Goal: Transaction & Acquisition: Purchase product/service

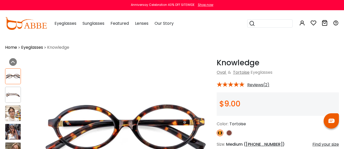
scroll to position [25, 0]
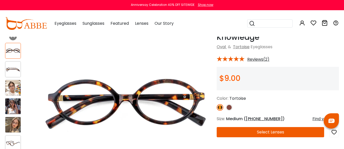
click at [7, 87] on img at bounding box center [12, 87] width 15 height 15
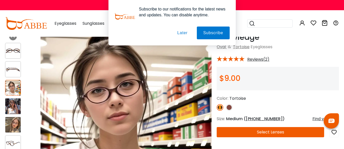
click at [184, 31] on button "Later" at bounding box center [182, 33] width 23 height 13
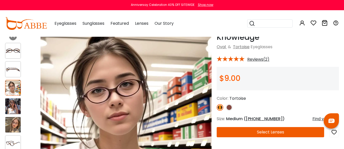
click at [14, 103] on img at bounding box center [12, 105] width 15 height 15
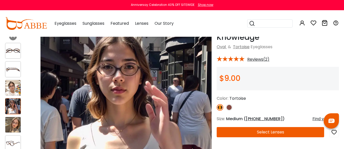
click at [15, 124] on img at bounding box center [12, 124] width 15 height 15
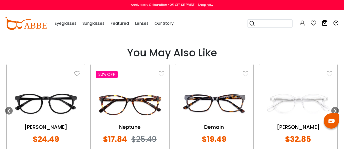
scroll to position [535, 0]
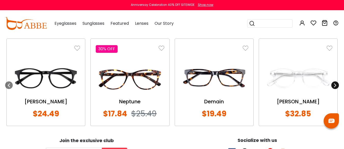
click at [334, 85] on icon at bounding box center [335, 85] width 4 height 4
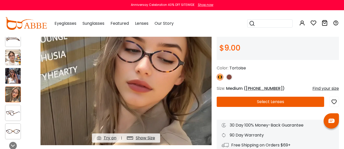
scroll to position [0, 0]
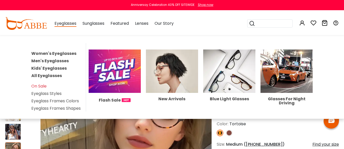
click at [52, 52] on link "Women's Eyeglasses" at bounding box center [53, 53] width 45 height 6
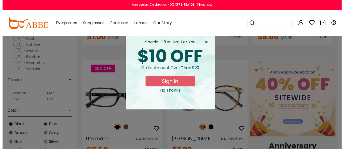
scroll to position [51, 0]
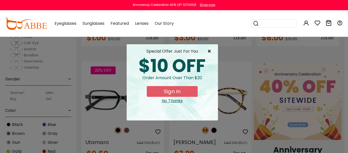
click at [210, 50] on span "×" at bounding box center [210, 51] width 6 height 6
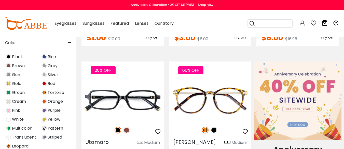
scroll to position [127, 0]
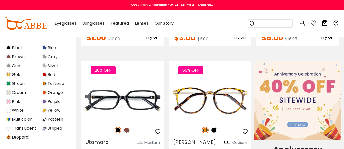
click at [8, 84] on img at bounding box center [8, 83] width 5 height 5
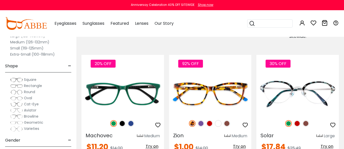
scroll to position [357, 0]
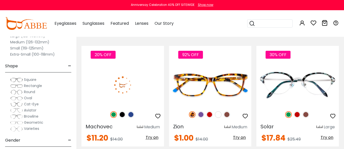
click at [119, 98] on img at bounding box center [123, 84] width 83 height 41
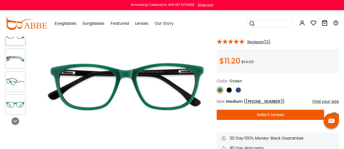
scroll to position [51, 0]
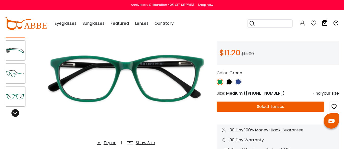
click at [14, 114] on icon at bounding box center [15, 113] width 4 height 4
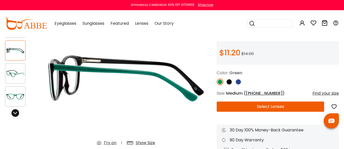
click at [15, 112] on icon at bounding box center [15, 113] width 4 height 4
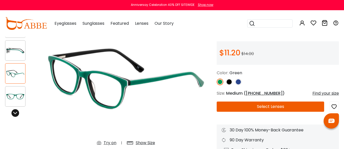
click at [15, 112] on icon at bounding box center [15, 113] width 4 height 4
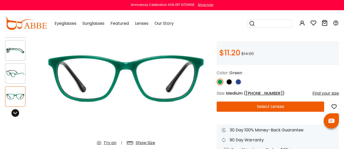
click at [15, 112] on icon at bounding box center [15, 113] width 4 height 4
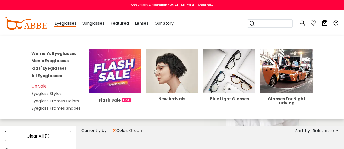
click at [57, 53] on link "Women's Eyeglasses" at bounding box center [53, 53] width 45 height 6
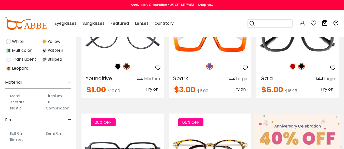
scroll to position [229, 0]
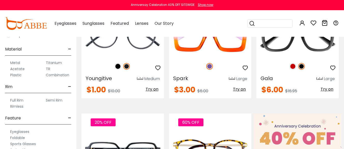
click at [16, 61] on label "Metal" at bounding box center [15, 63] width 10 height 6
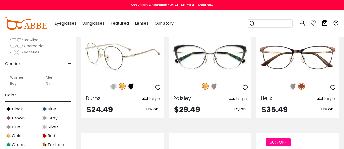
scroll to position [714, 0]
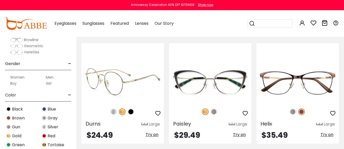
click at [113, 108] on img at bounding box center [113, 111] width 7 height 7
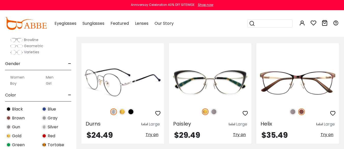
click at [130, 108] on img at bounding box center [131, 111] width 7 height 7
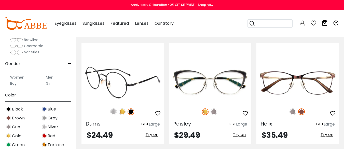
click at [123, 108] on img at bounding box center [122, 111] width 7 height 7
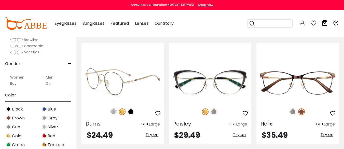
click at [113, 108] on img at bounding box center [113, 111] width 7 height 7
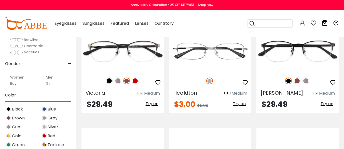
scroll to position [1759, 0]
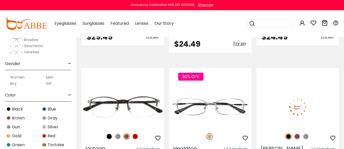
click at [306, 133] on img at bounding box center [306, 136] width 7 height 7
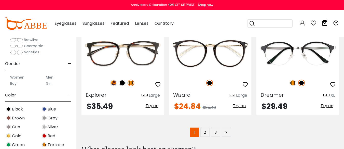
scroll to position [2396, 0]
